Goal: Transaction & Acquisition: Purchase product/service

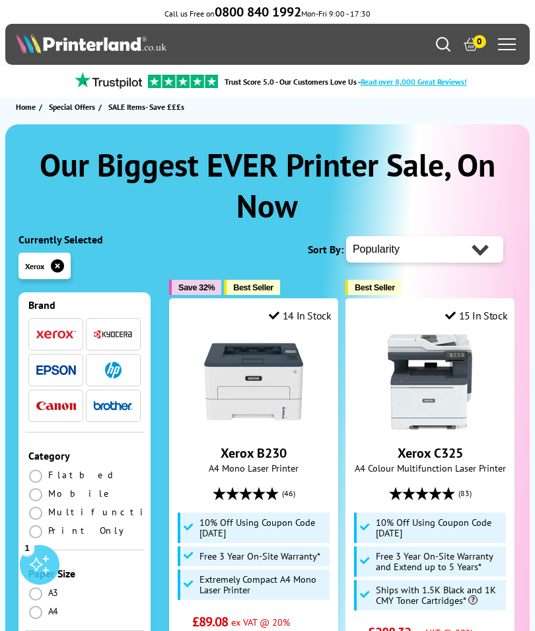
scroll to position [94, 0]
click at [44, 506] on label at bounding box center [36, 512] width 17 height 12
click at [48, 508] on input "radio" at bounding box center [48, 508] width 0 height 0
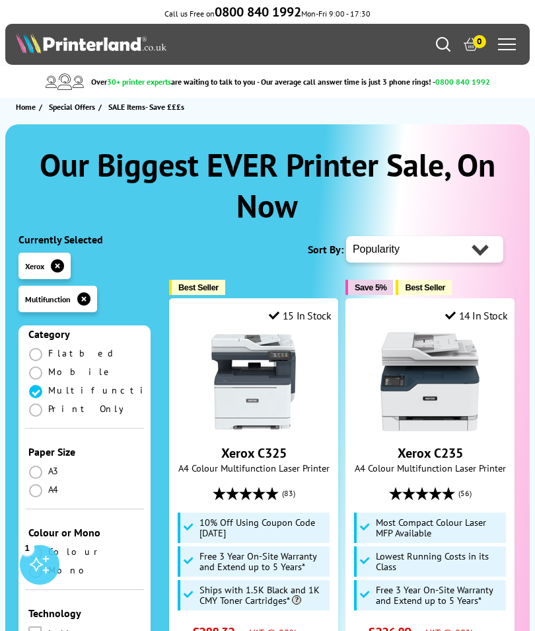
scroll to position [254, 0]
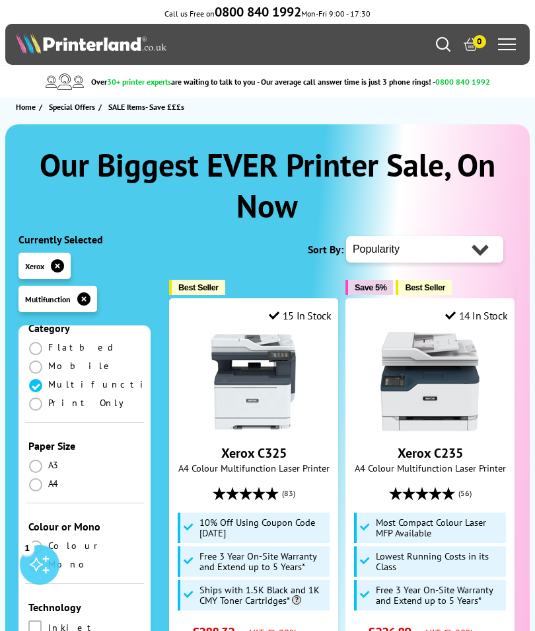
click at [38, 478] on span at bounding box center [35, 484] width 13 height 13
click at [48, 479] on input "radio" at bounding box center [48, 479] width 0 height 0
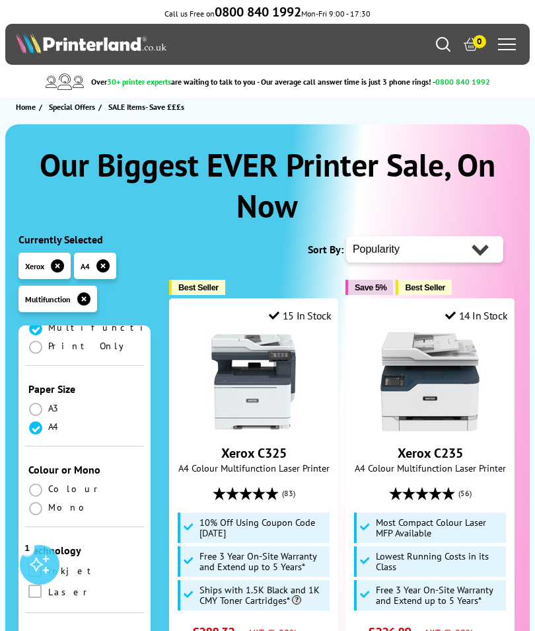
scroll to position [309, 0]
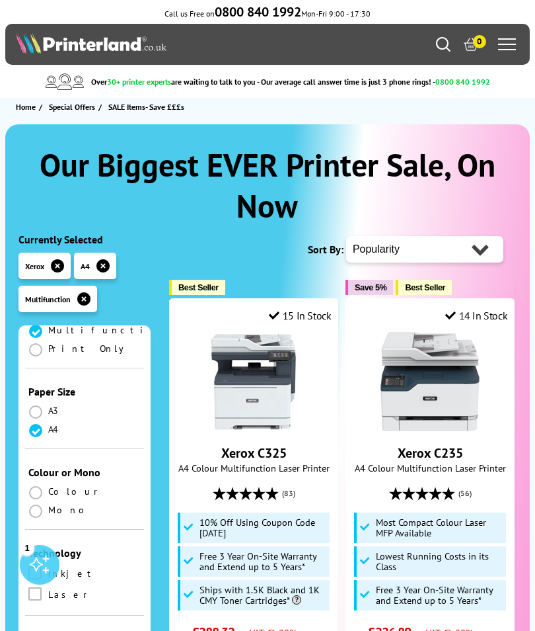
click at [42, 485] on label at bounding box center [36, 491] width 17 height 12
click at [48, 487] on input "radio" at bounding box center [48, 487] width 0 height 0
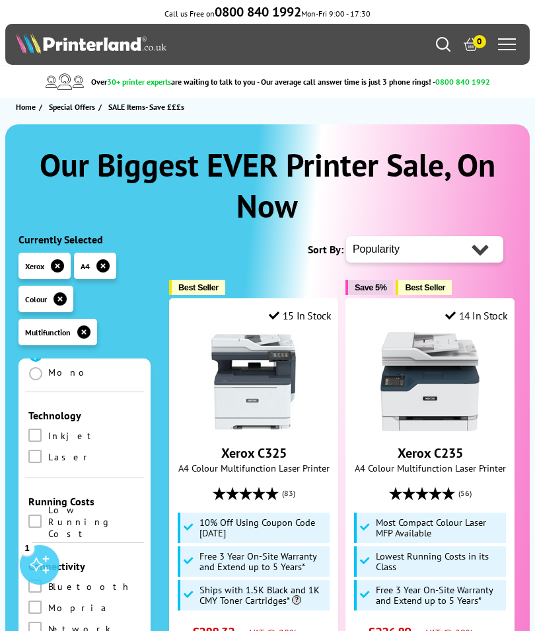
scroll to position [480, 0]
click at [38, 449] on span at bounding box center [34, 455] width 13 height 13
click at [48, 451] on input "checkbox" at bounding box center [48, 451] width 0 height 0
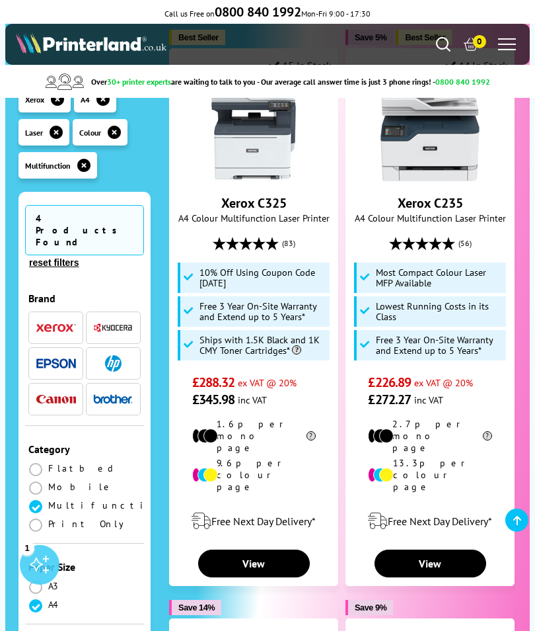
scroll to position [251, 0]
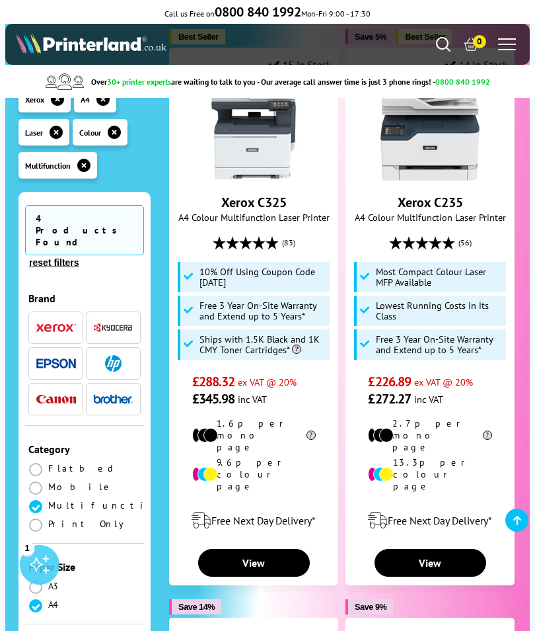
click at [465, 549] on link "View" at bounding box center [431, 563] width 112 height 28
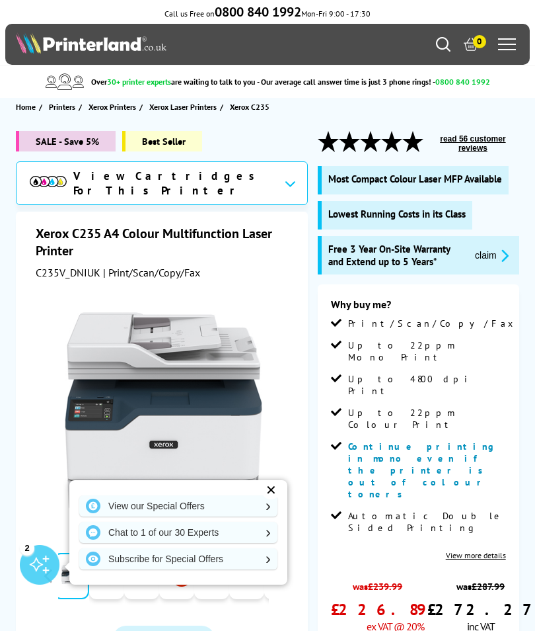
click at [275, 490] on div "✕" at bounding box center [271, 490] width 19 height 19
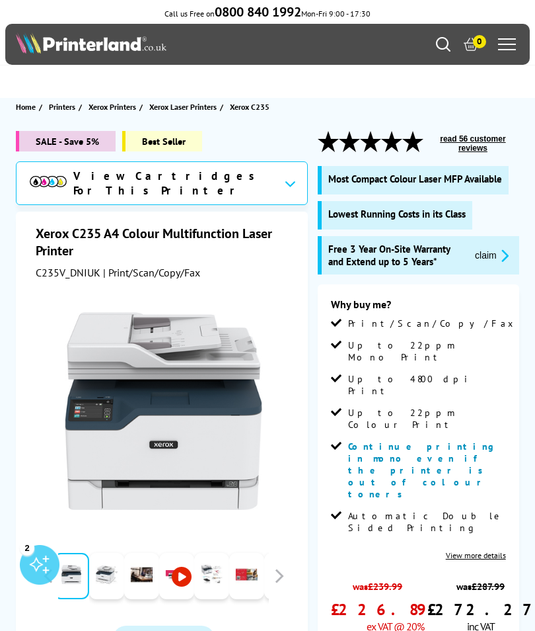
click at [489, 140] on button "read 56 customer reviews" at bounding box center [473, 144] width 93 height 20
